Goal: Task Accomplishment & Management: Complete application form

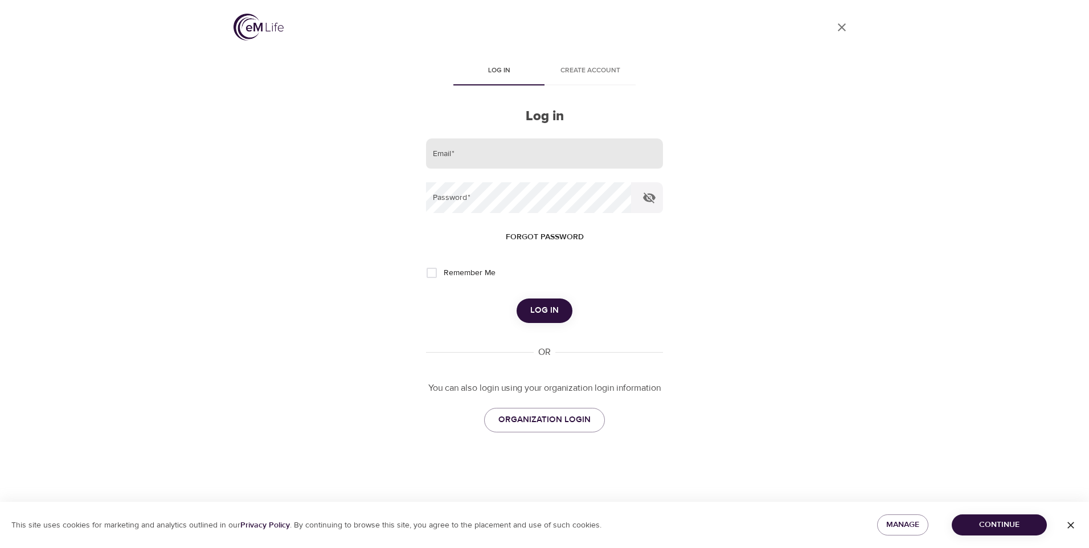
click at [571, 155] on input "email" at bounding box center [544, 153] width 237 height 31
type input "[EMAIL_ADDRESS][DOMAIN_NAME]"
click at [551, 237] on span "Forgot password" at bounding box center [545, 237] width 78 height 14
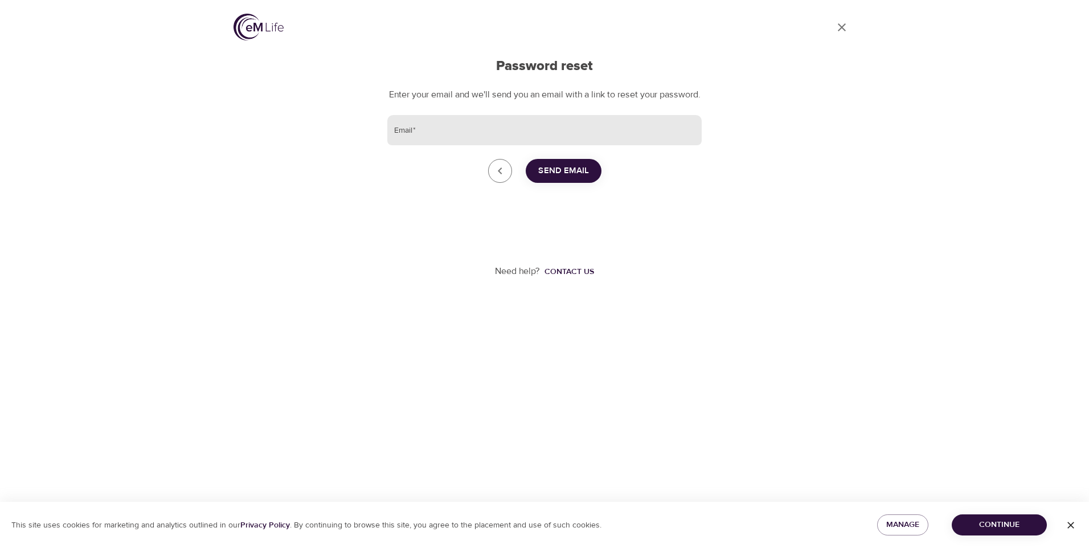
click at [456, 142] on input "Email   *" at bounding box center [544, 130] width 314 height 31
type input "[EMAIL_ADDRESS][DOMAIN_NAME]"
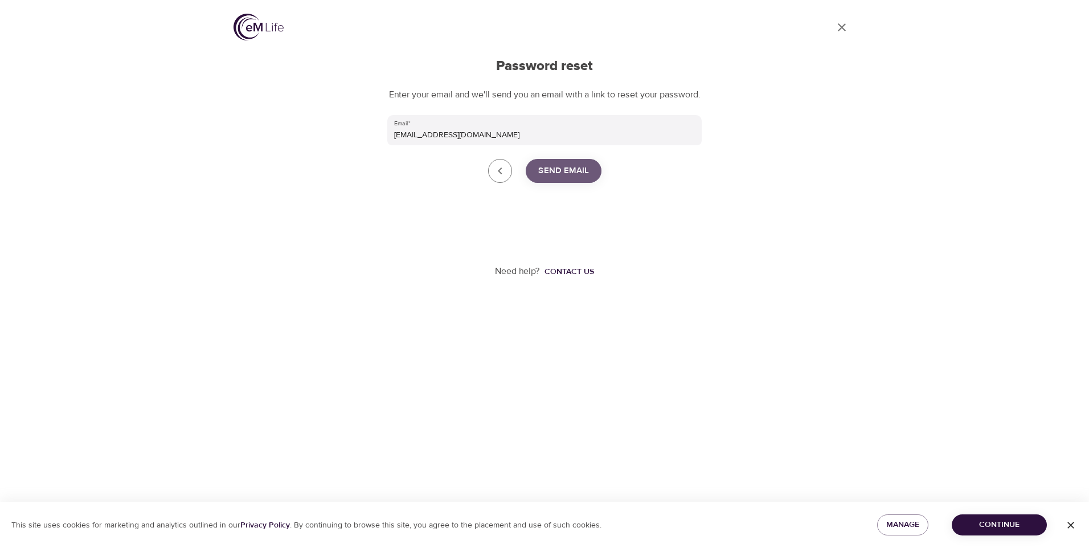
click at [544, 178] on span "Send Email" at bounding box center [563, 170] width 51 height 15
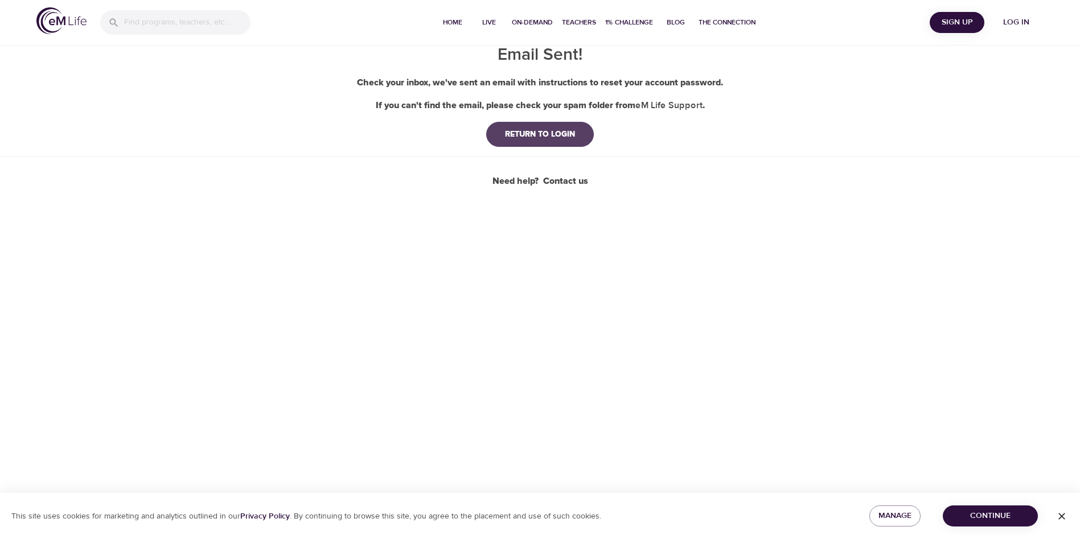
click at [575, 139] on div "RETURN TO LOGIN" at bounding box center [540, 134] width 88 height 11
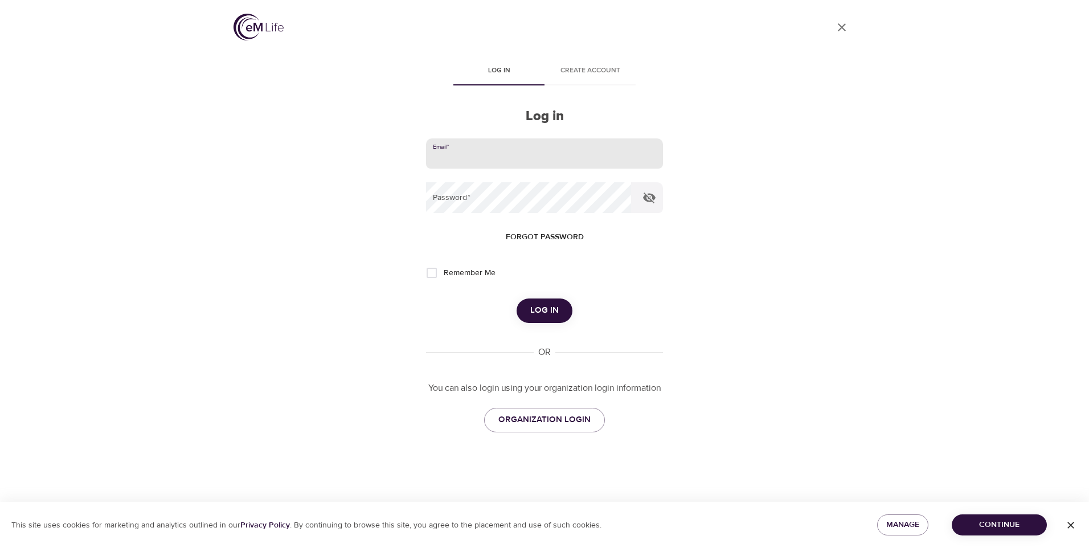
click at [531, 161] on input "email" at bounding box center [544, 153] width 237 height 31
click at [217, 192] on div "User Profile Log in Create account Log in Email   * Password   * Forgot passwor…" at bounding box center [544, 274] width 1089 height 548
click at [1068, 528] on icon "button" at bounding box center [1070, 524] width 11 height 11
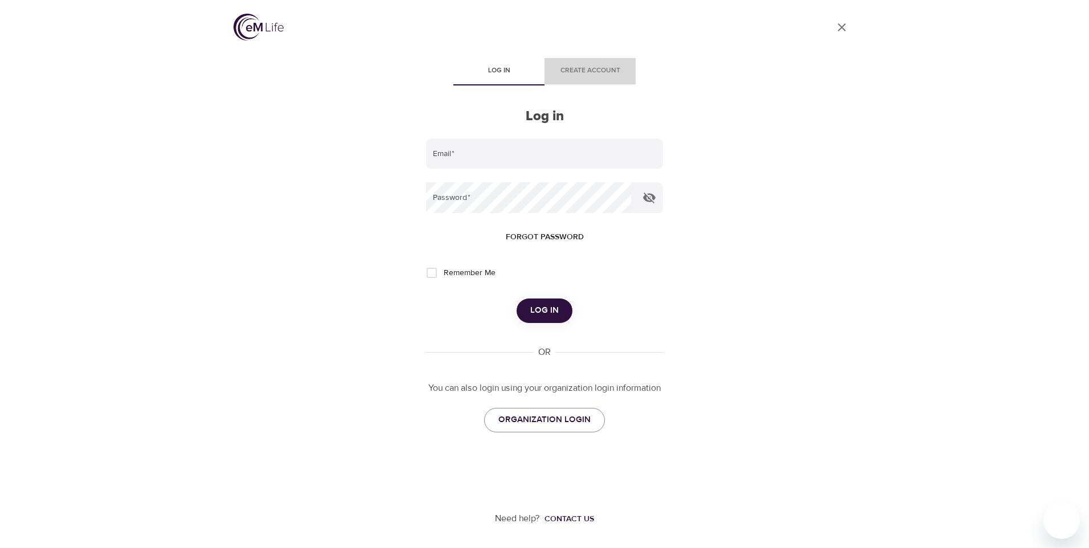
click at [598, 76] on span "Create account" at bounding box center [589, 71] width 77 height 12
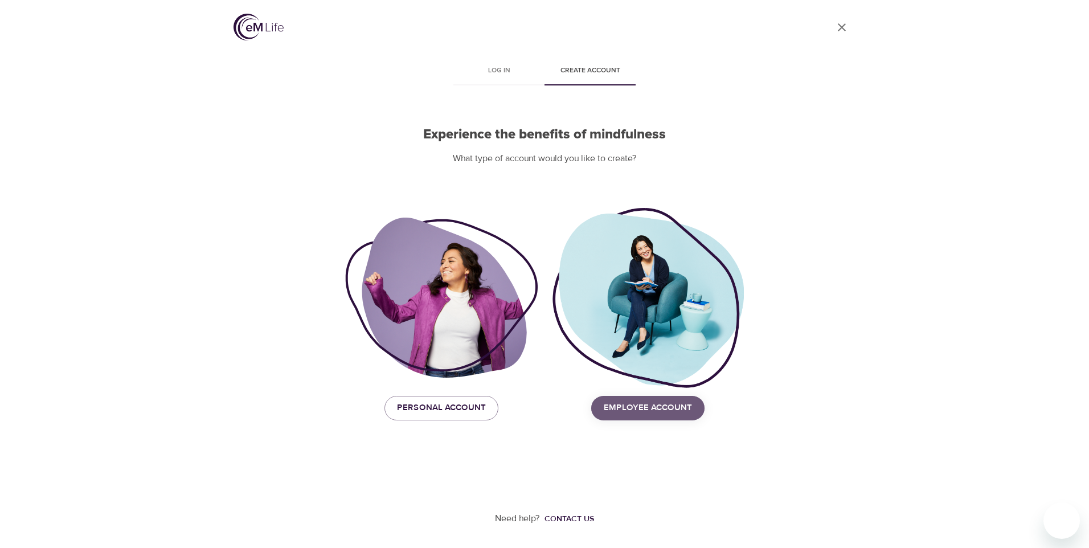
click at [667, 411] on span "Employee Account" at bounding box center [648, 407] width 88 height 15
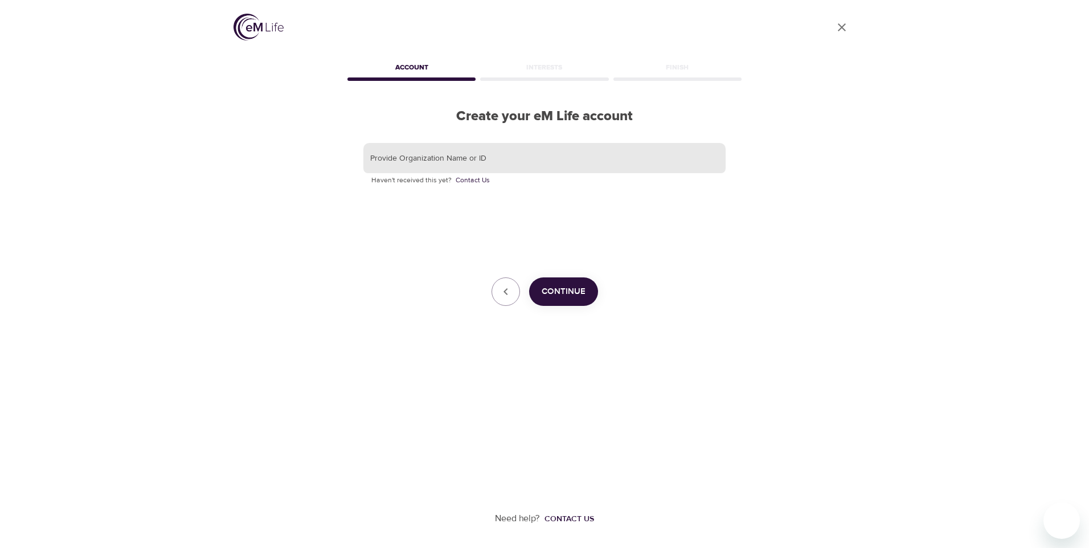
click at [461, 161] on input "text" at bounding box center [544, 158] width 362 height 31
click at [553, 293] on span "Continue" at bounding box center [563, 291] width 44 height 15
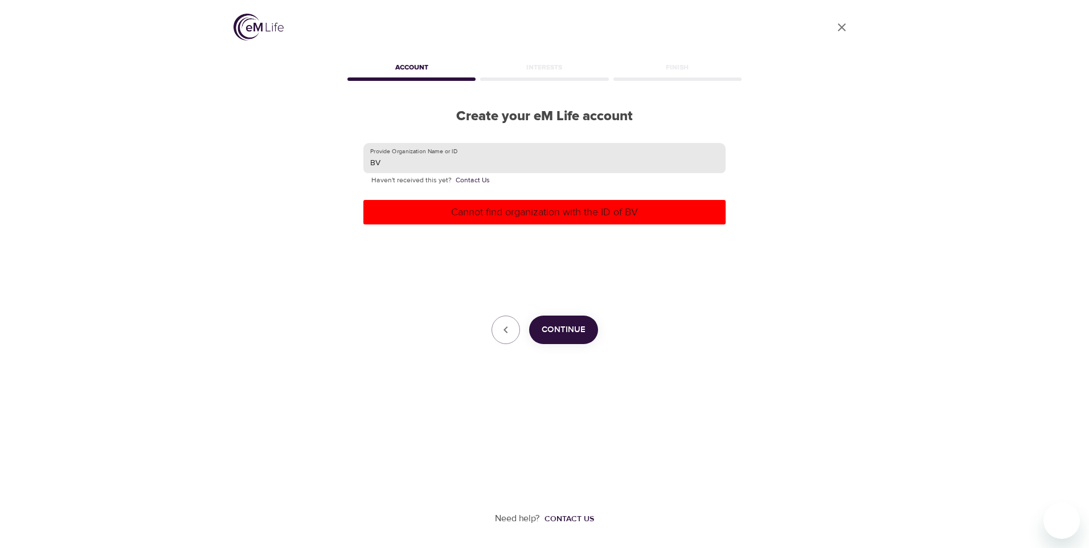
click at [519, 166] on input "BV" at bounding box center [544, 158] width 362 height 31
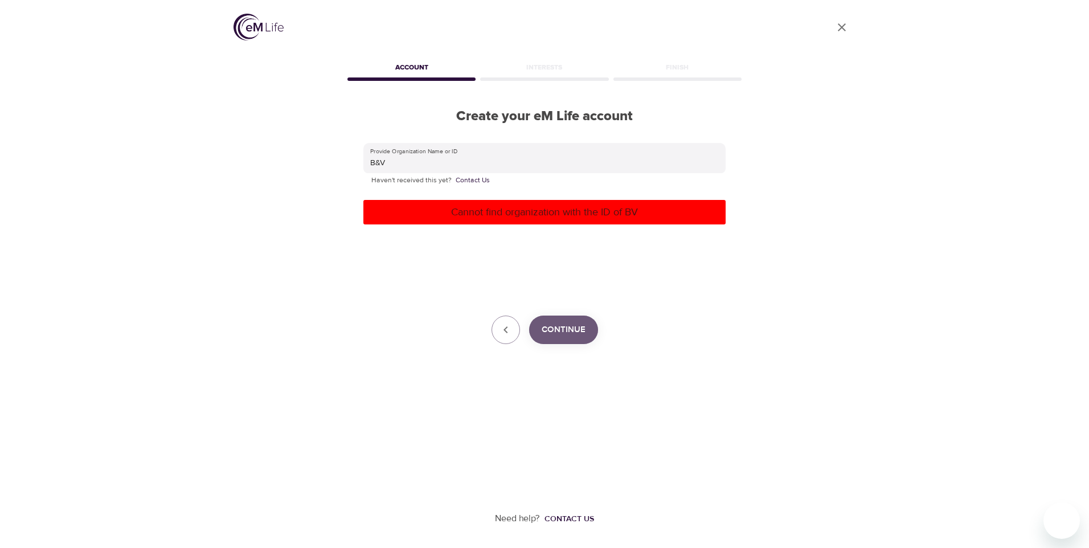
click at [586, 330] on button "Continue" at bounding box center [563, 329] width 69 height 28
click at [560, 177] on p "Haven't received this yet? Contact Us" at bounding box center [544, 180] width 346 height 11
click at [561, 175] on p "Haven't received this yet? Contact Us" at bounding box center [544, 180] width 346 height 11
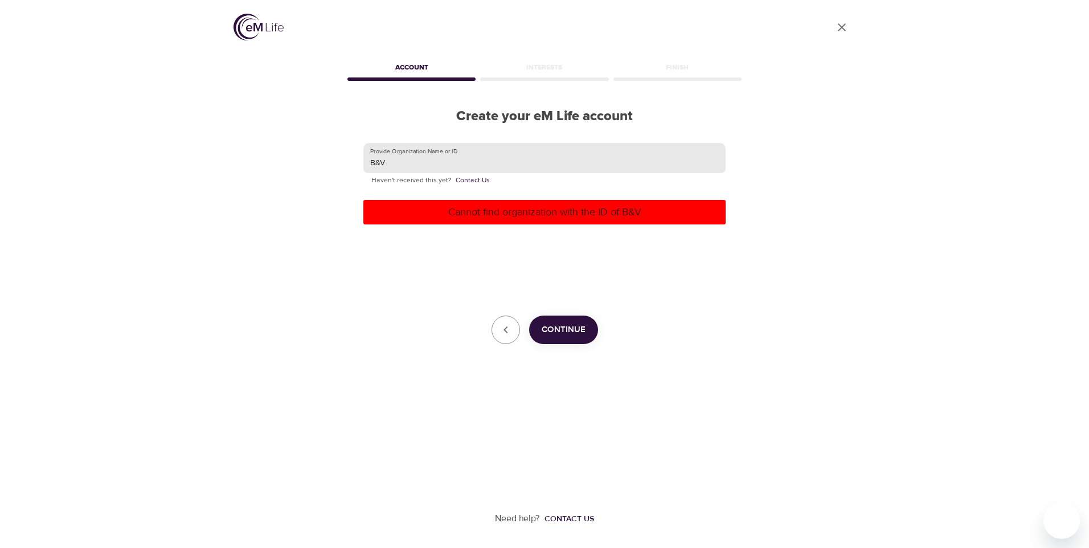
click at [568, 167] on input "B&V" at bounding box center [544, 158] width 362 height 31
type input "Black and Veatch"
click at [580, 326] on span "Continue" at bounding box center [563, 329] width 44 height 15
drag, startPoint x: 478, startPoint y: 171, endPoint x: 310, endPoint y: 165, distance: 168.1
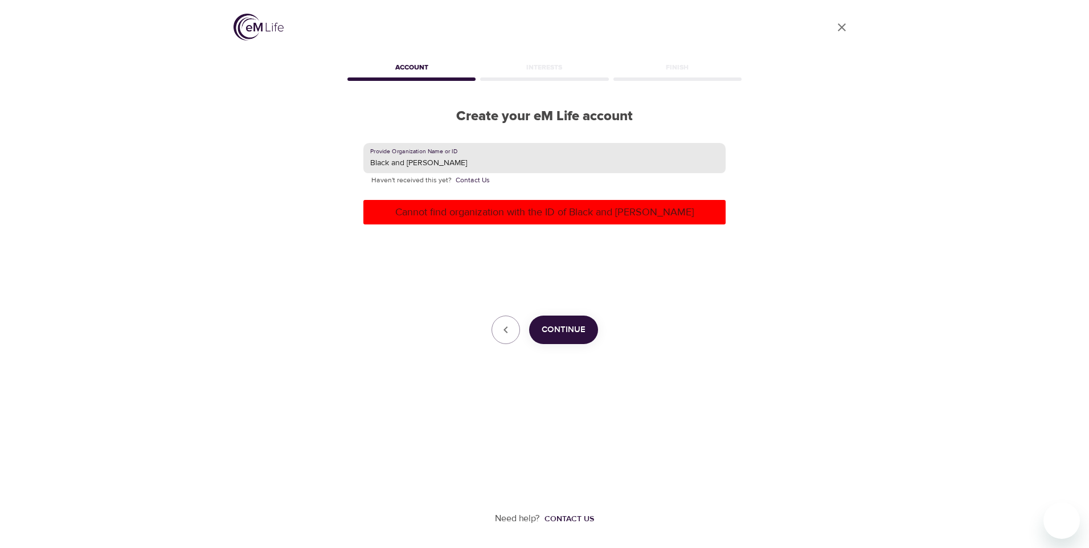
click at [321, 165] on div "User Profile Account Interests Finish Create your eM Life account Provide Organ…" at bounding box center [544, 274] width 649 height 548
click at [510, 330] on icon "button" at bounding box center [506, 330] width 14 height 14
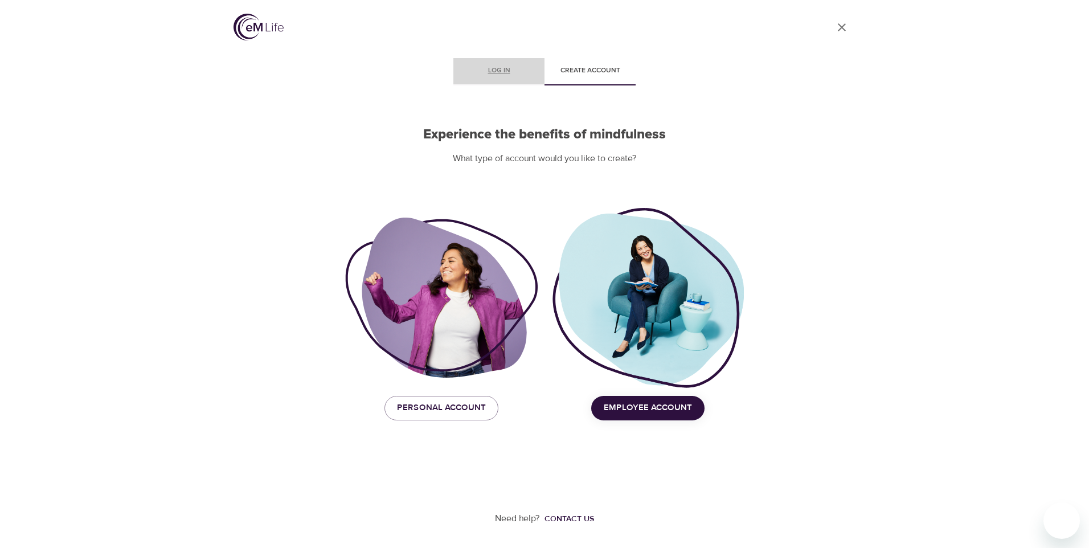
click at [496, 77] on span "Log in" at bounding box center [498, 71] width 77 height 12
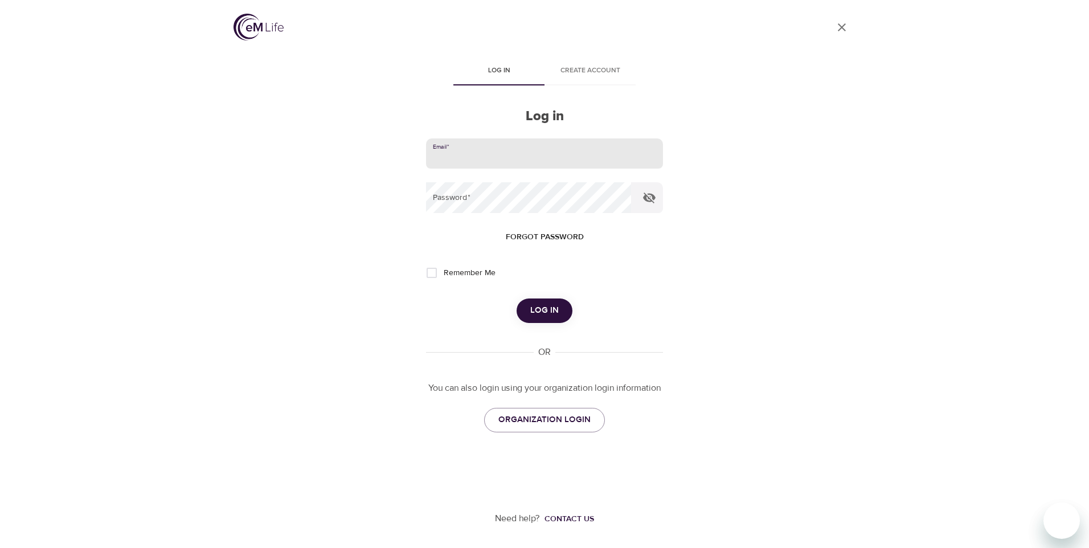
click at [531, 152] on input "email" at bounding box center [544, 153] width 237 height 31
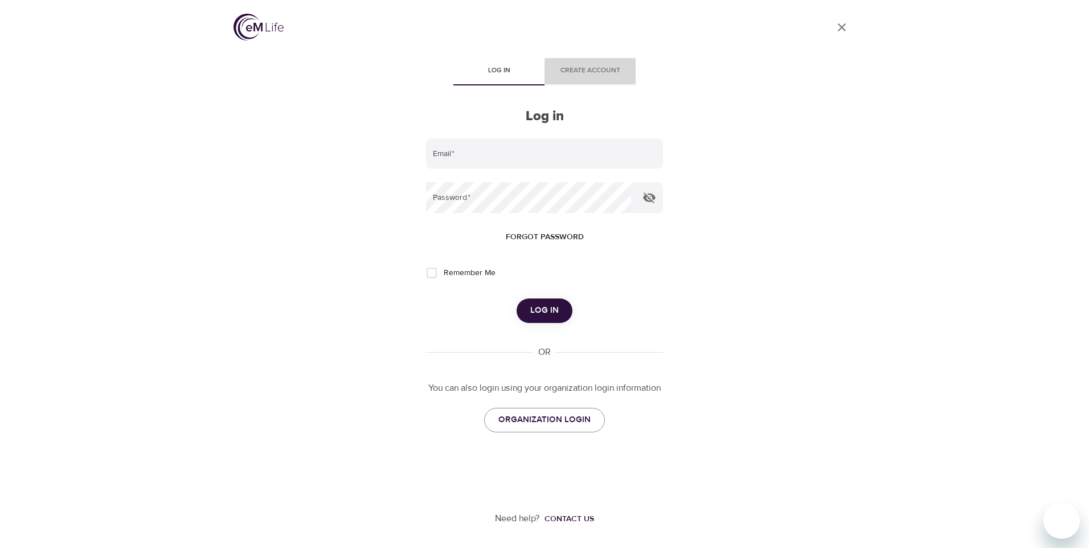
click at [586, 72] on span "Create account" at bounding box center [589, 71] width 77 height 12
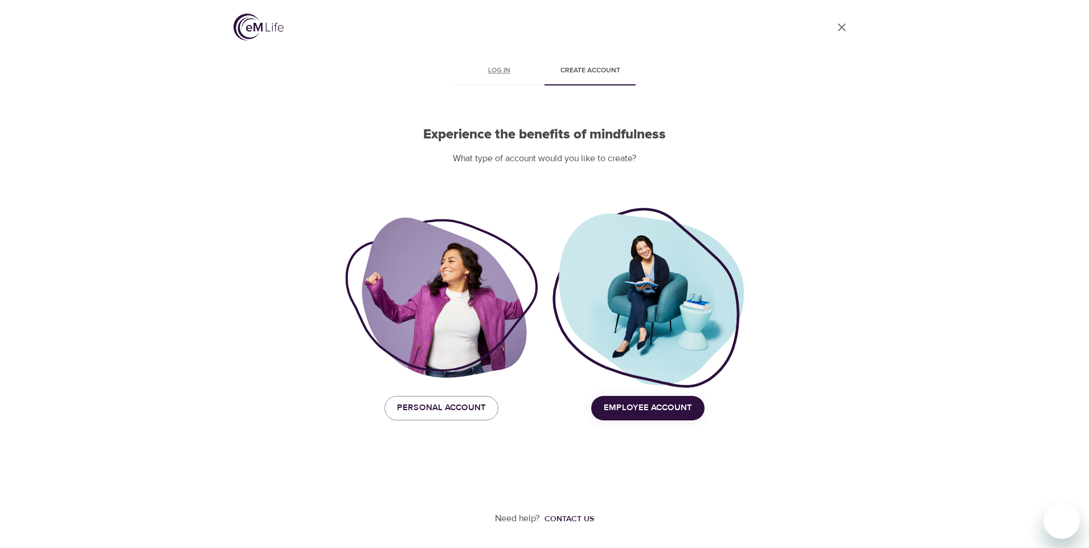
click at [507, 75] on span "Log in" at bounding box center [498, 71] width 77 height 12
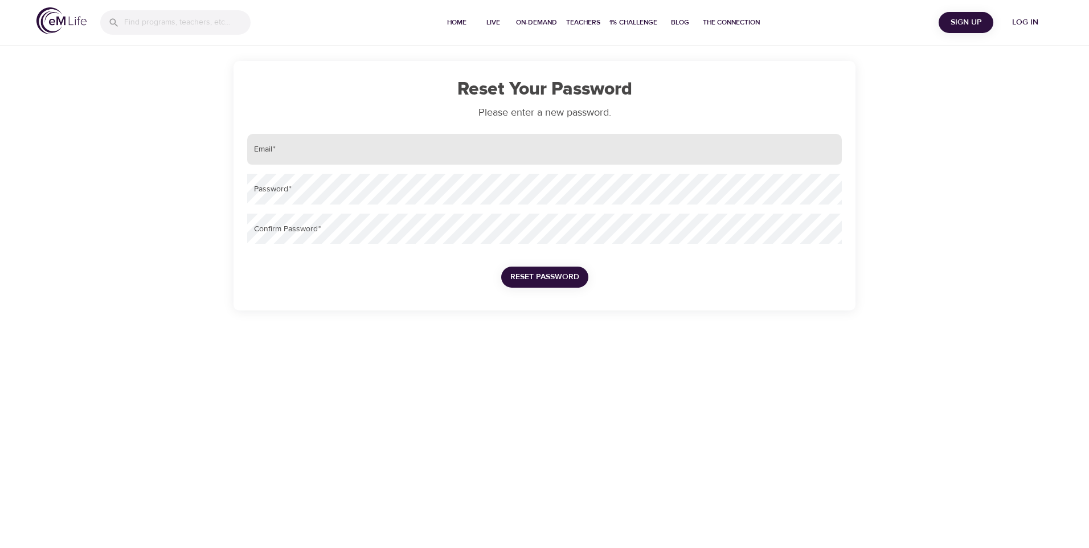
click at [354, 142] on input "email" at bounding box center [544, 149] width 594 height 31
type input "[EMAIL_ADDRESS][DOMAIN_NAME]"
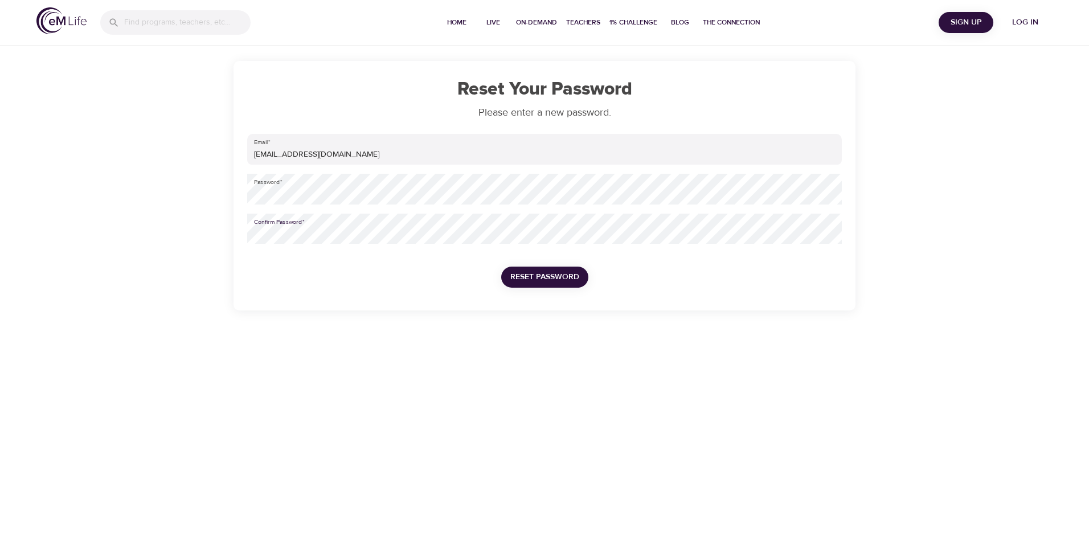
click at [553, 272] on span "Reset Password" at bounding box center [544, 277] width 69 height 14
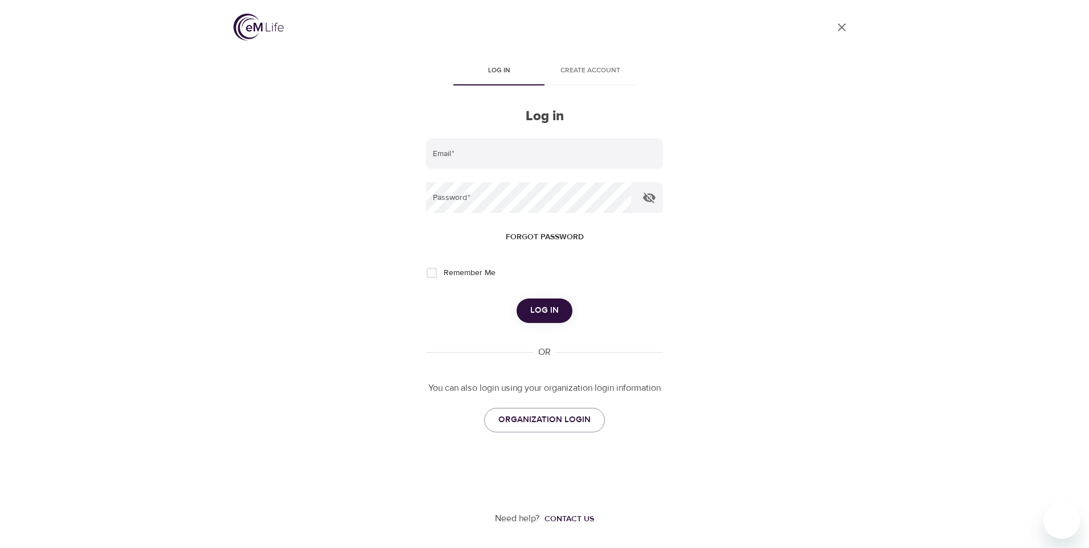
type input "[EMAIL_ADDRESS][DOMAIN_NAME]"
click at [542, 306] on span "Log in" at bounding box center [544, 310] width 28 height 15
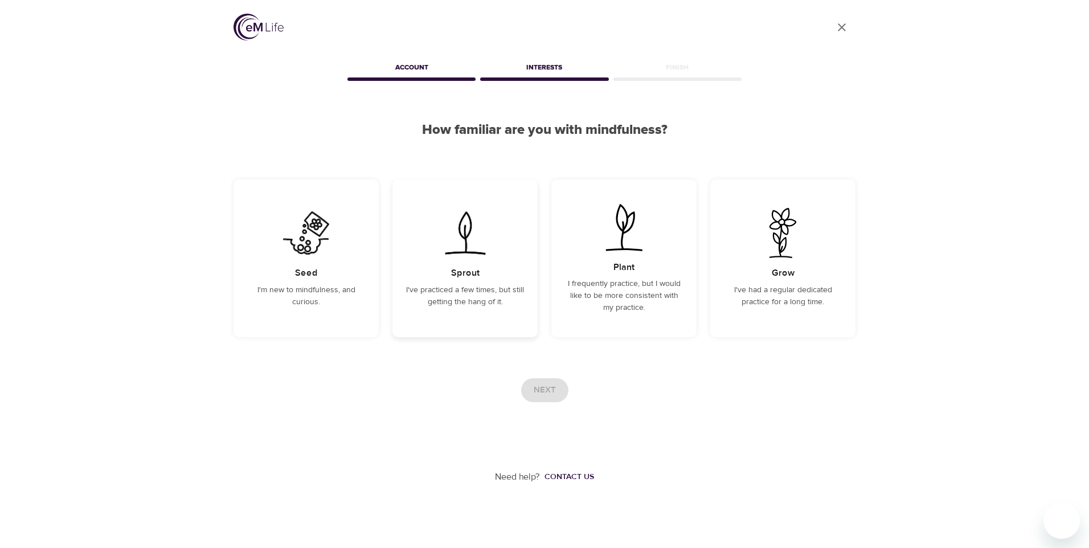
click at [481, 310] on div "Sprout I've practiced a few times, but still getting the hang of it." at bounding box center [464, 258] width 145 height 158
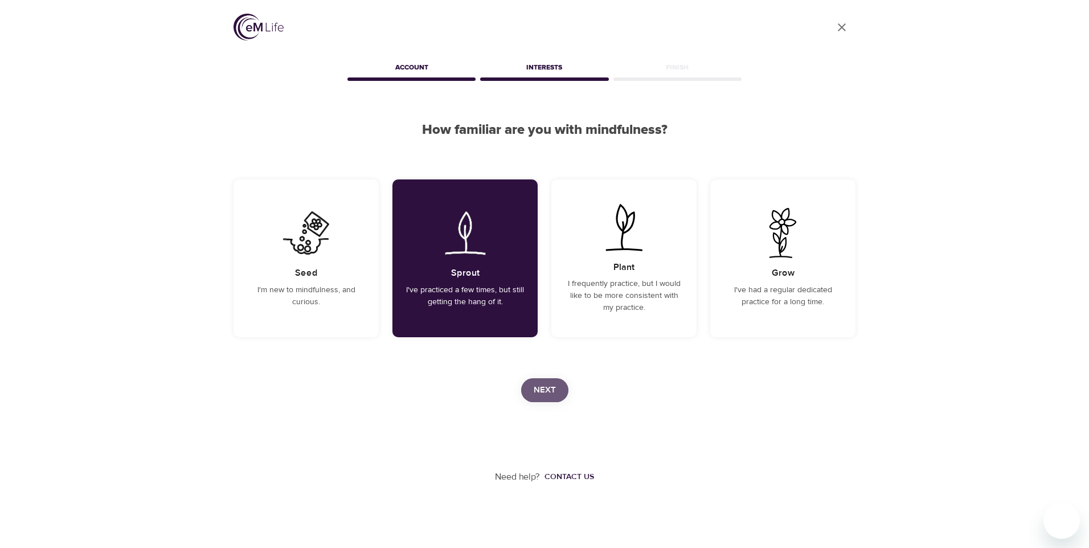
click at [532, 384] on button "Next" at bounding box center [544, 390] width 47 height 24
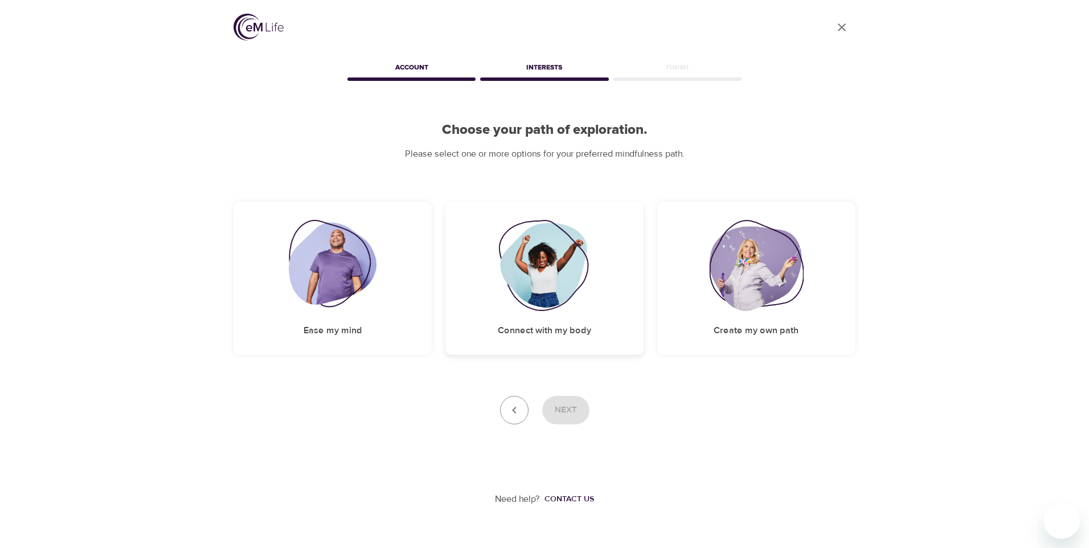
click at [520, 321] on div "Connect with my body" at bounding box center [544, 278] width 198 height 153
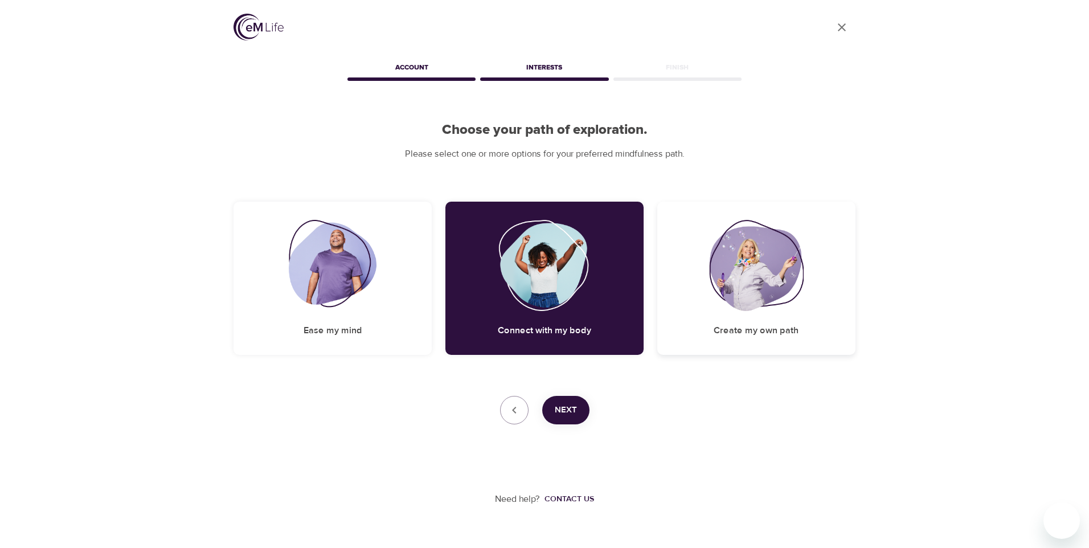
click at [746, 335] on h5 "Create my own path" at bounding box center [755, 331] width 85 height 12
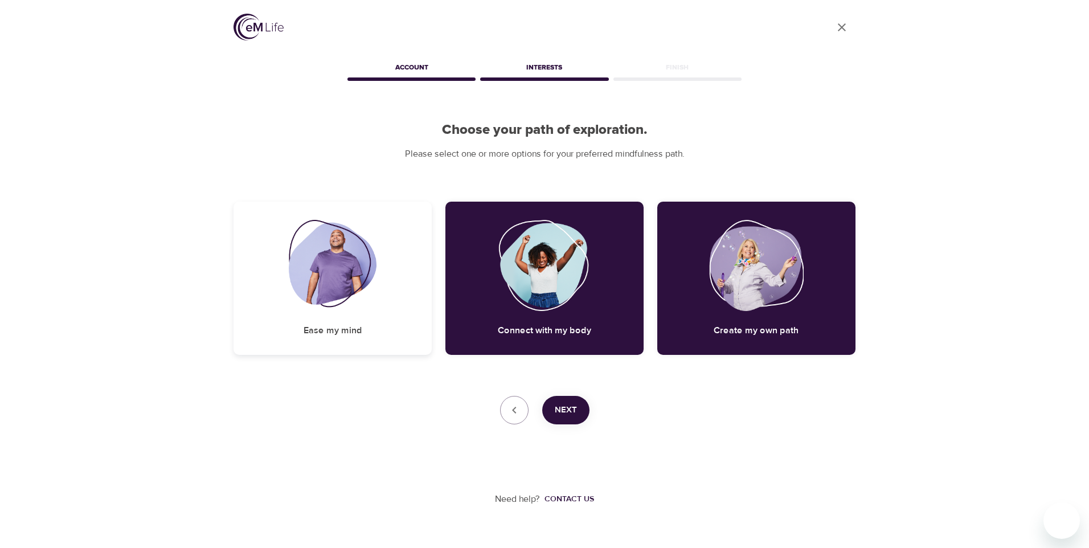
click at [375, 339] on div "Ease my mind" at bounding box center [332, 278] width 198 height 153
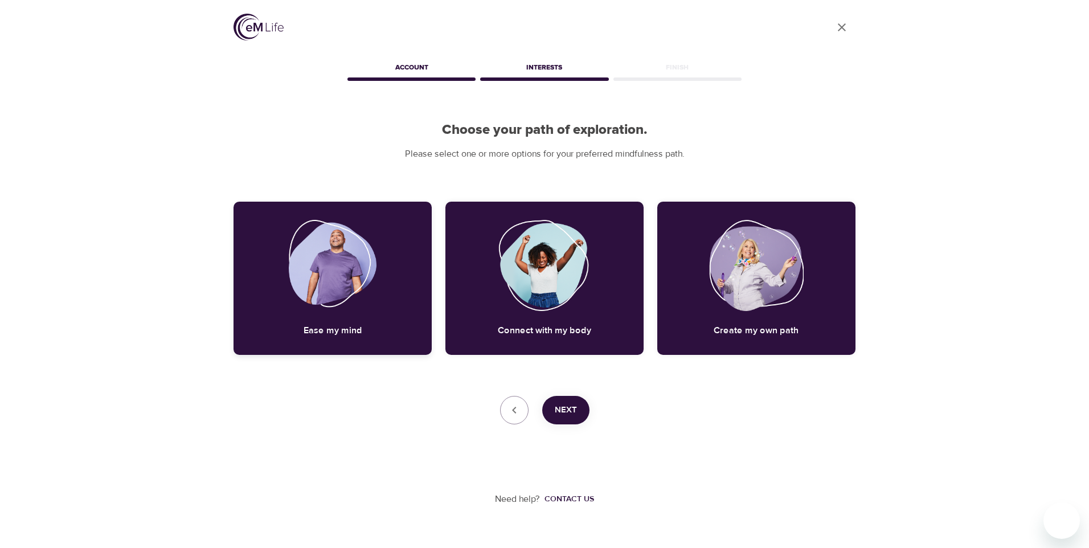
click at [297, 317] on div "Ease my mind" at bounding box center [332, 278] width 198 height 153
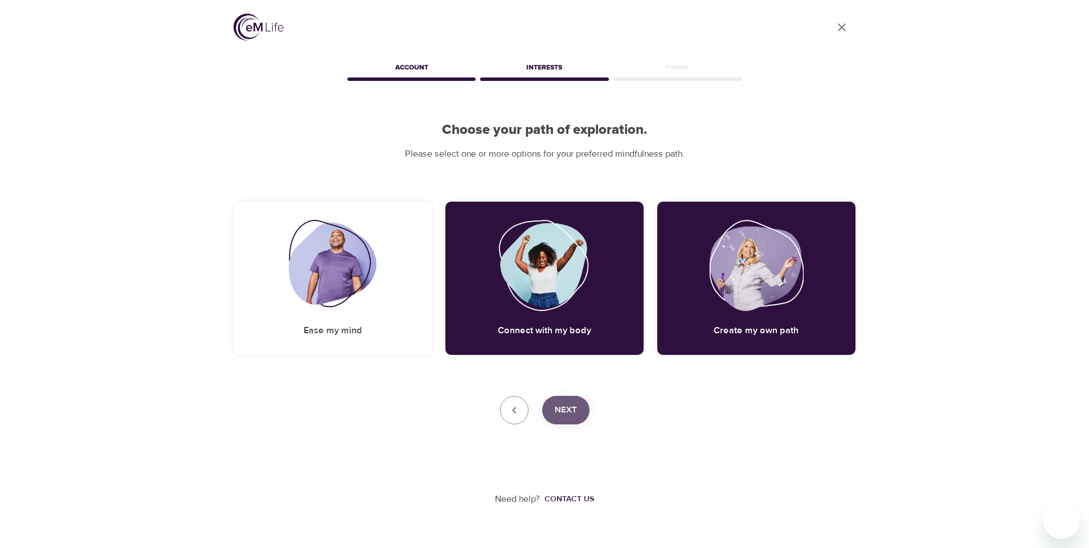
click at [555, 410] on span "Next" at bounding box center [566, 410] width 22 height 15
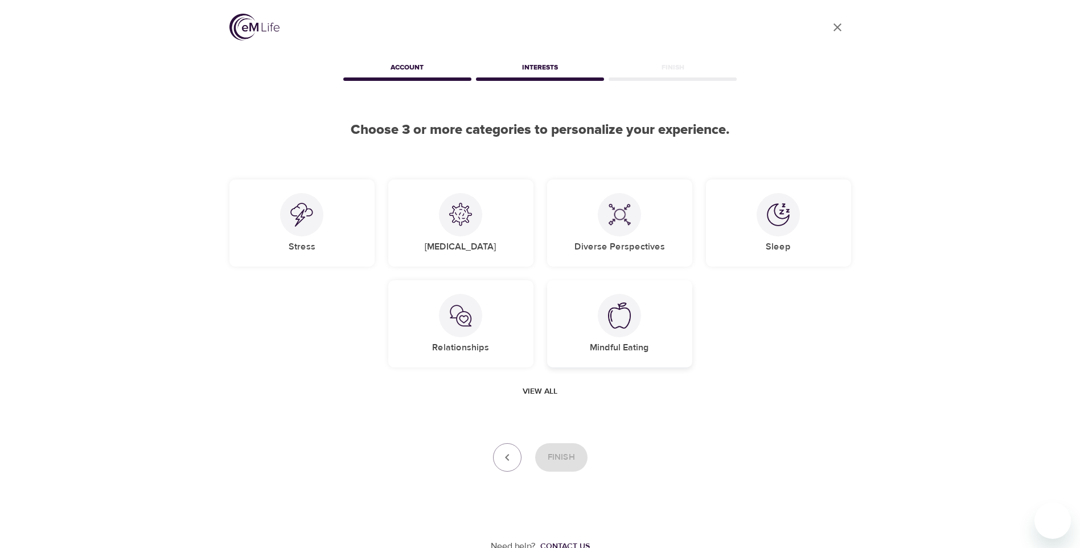
click at [621, 330] on div at bounding box center [619, 315] width 43 height 43
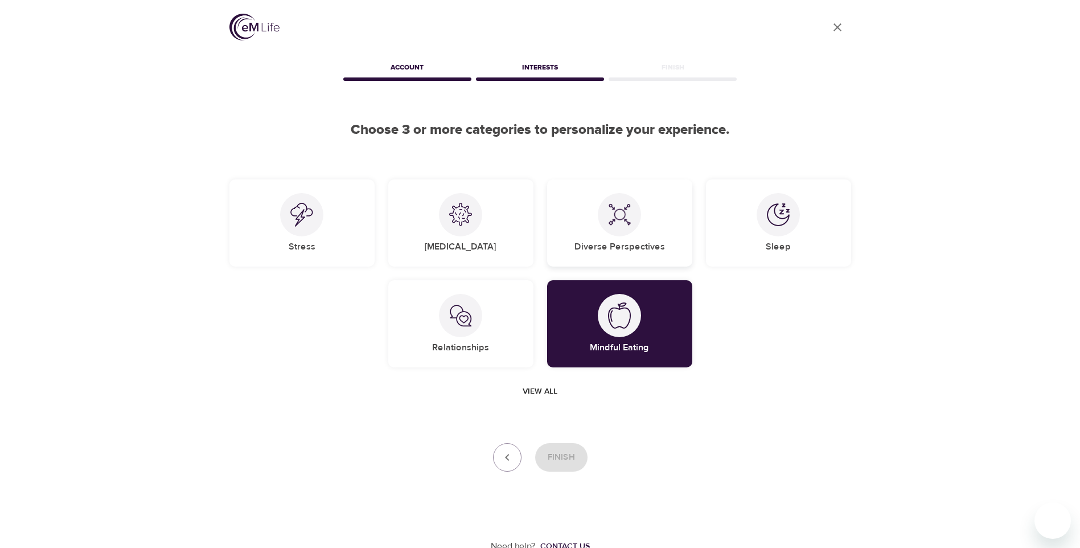
click at [622, 224] on img at bounding box center [619, 214] width 23 height 23
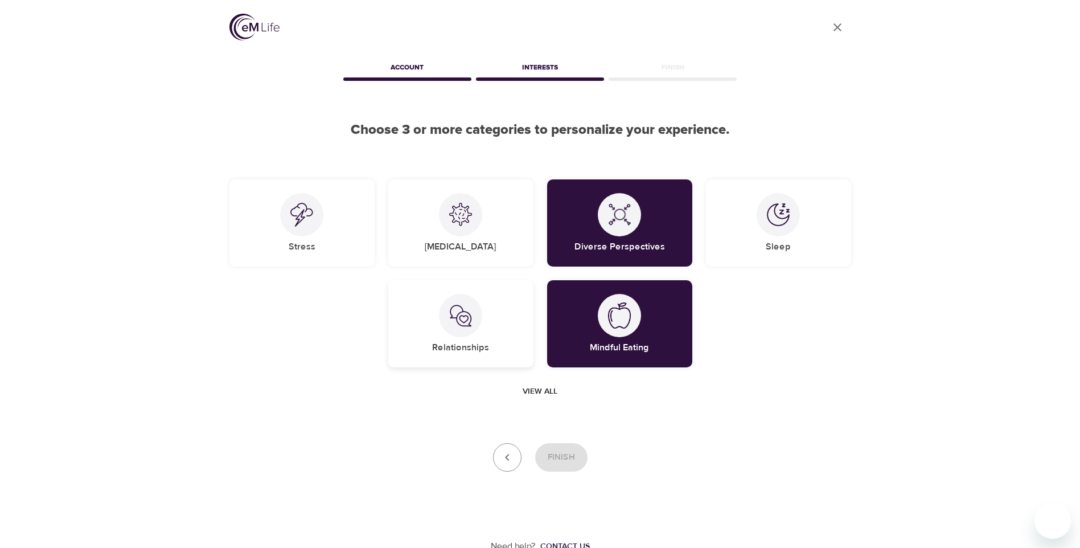
click at [506, 304] on div "Relationships" at bounding box center [460, 323] width 145 height 87
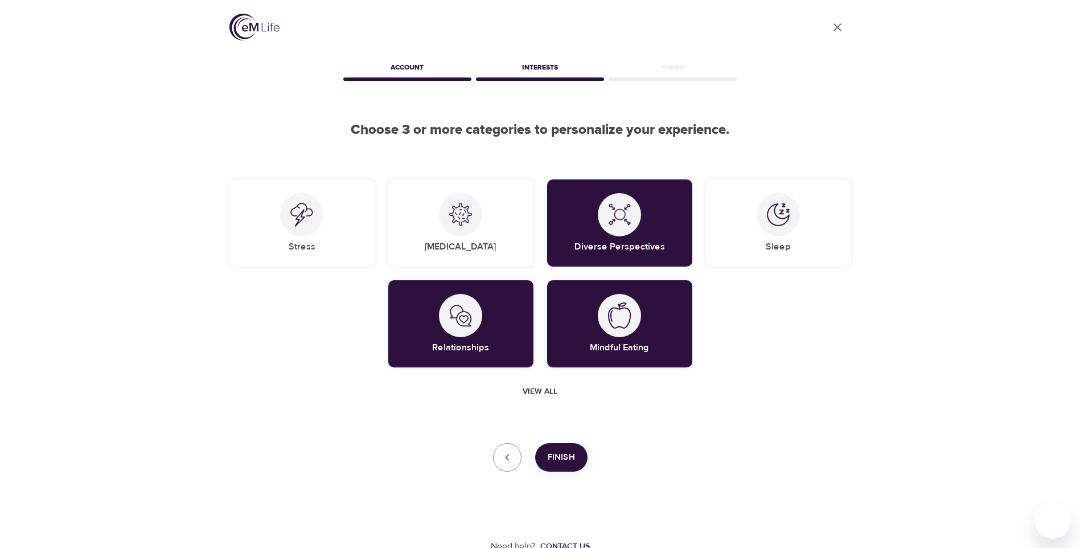
click at [551, 391] on span "View all" at bounding box center [540, 391] width 35 height 14
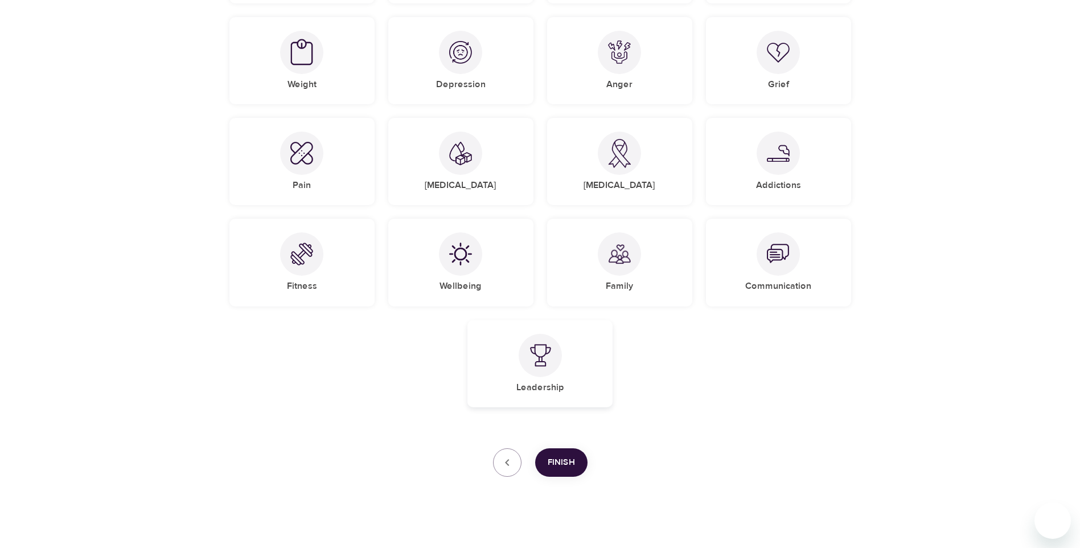
scroll to position [475, 0]
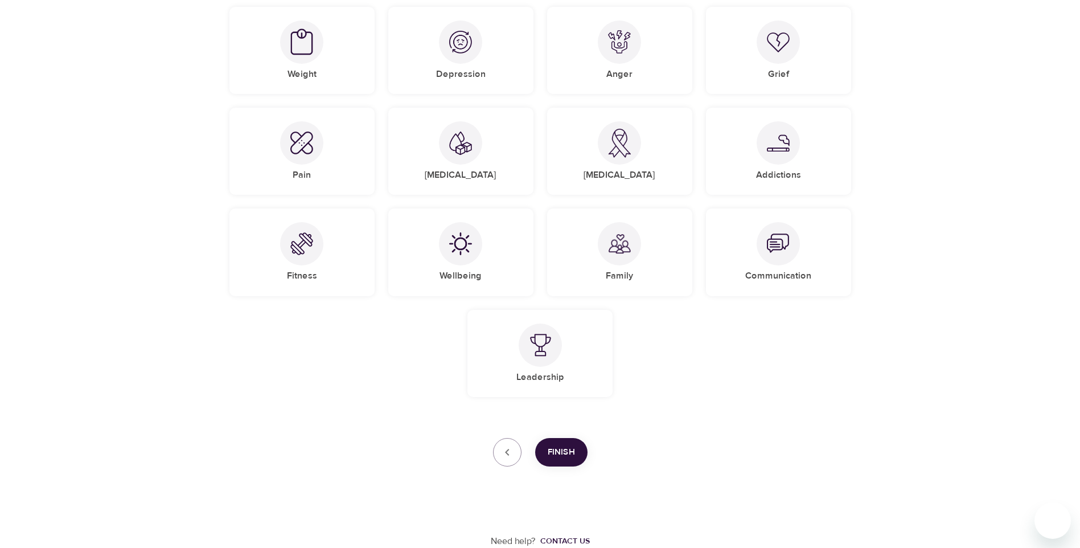
click at [569, 456] on span "Finish" at bounding box center [561, 452] width 27 height 15
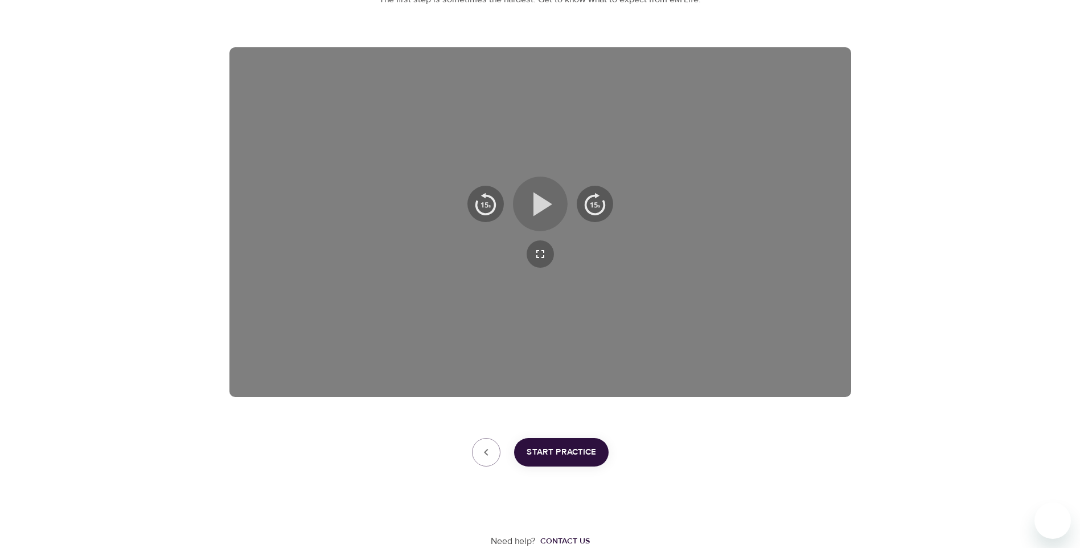
click at [542, 202] on icon "button" at bounding box center [542, 204] width 19 height 24
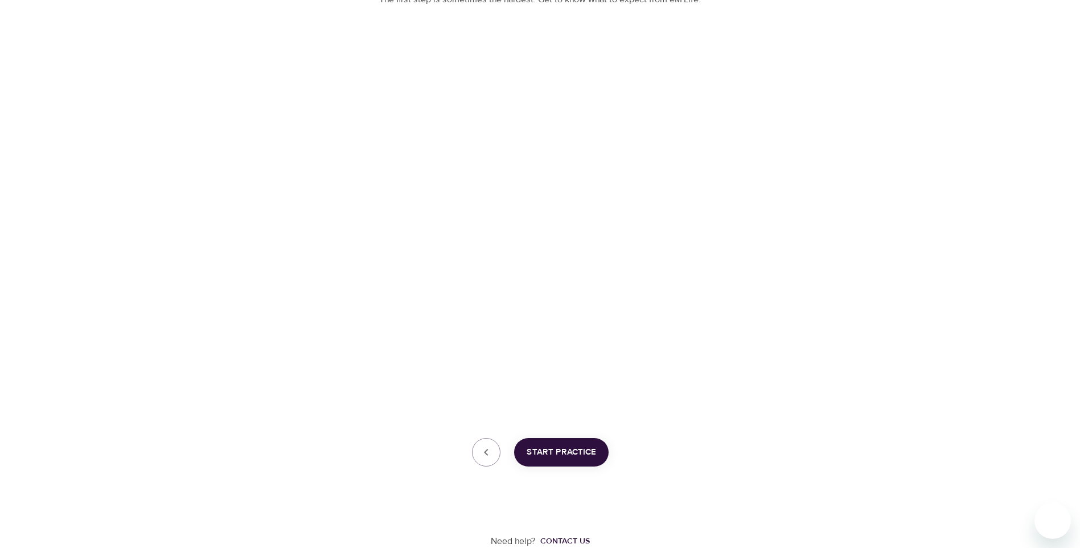
click at [572, 452] on span "Start Practice" at bounding box center [561, 452] width 69 height 15
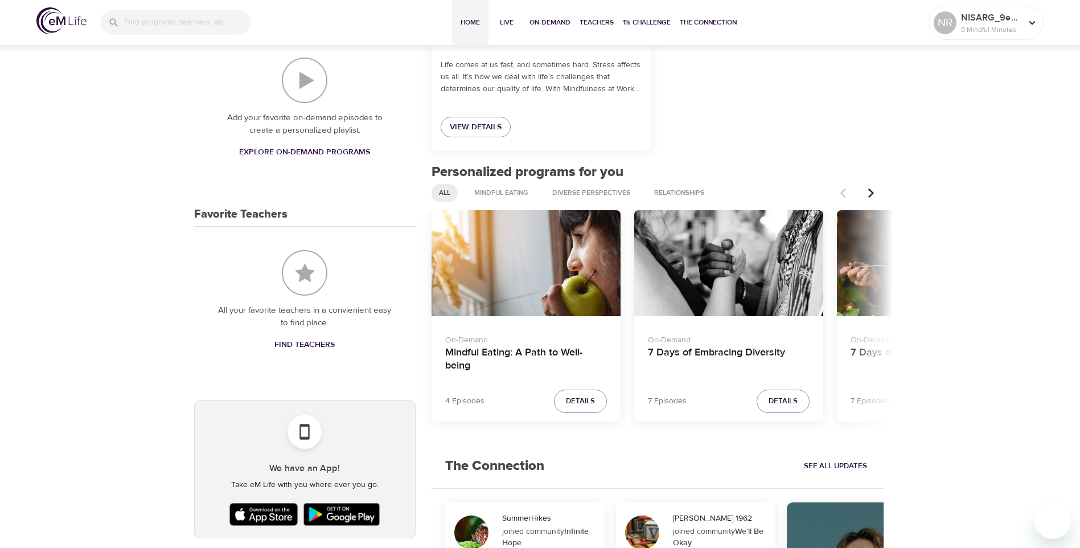
scroll to position [268, 0]
